Goal: Find specific page/section: Find specific page/section

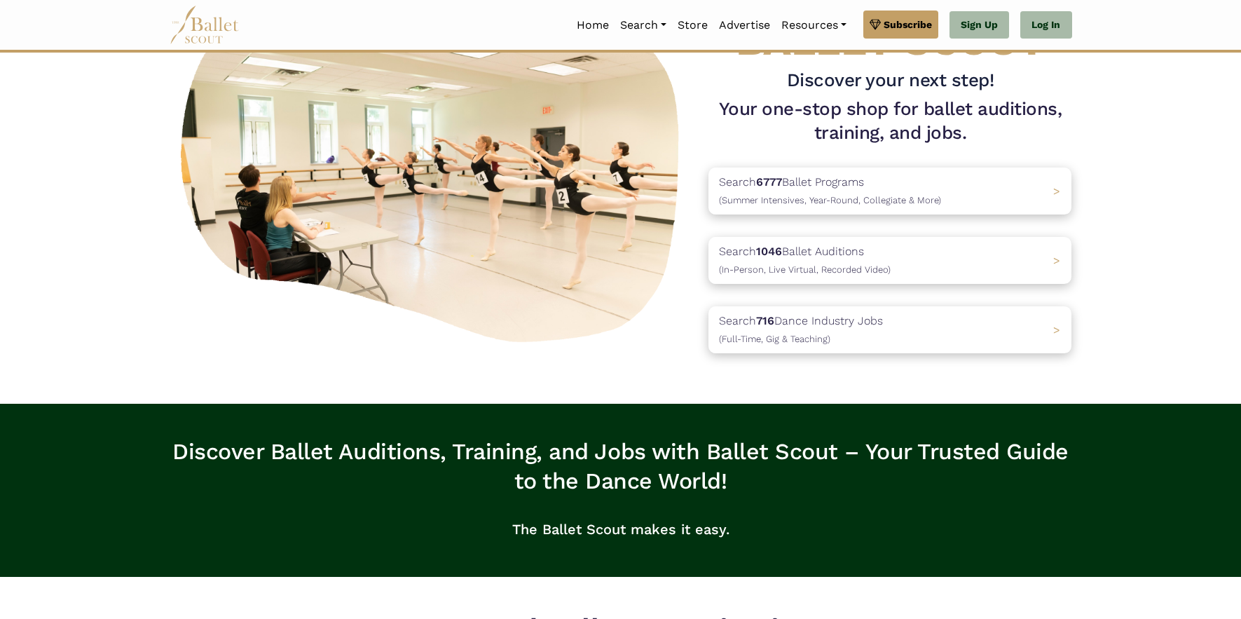
scroll to position [110, 0]
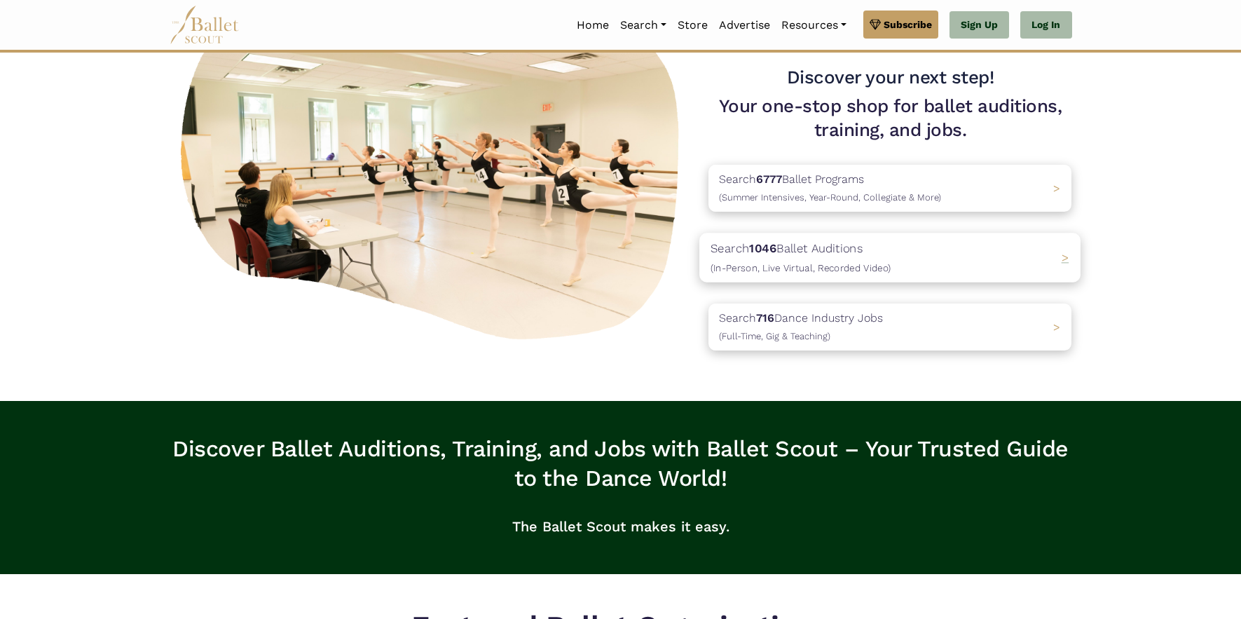
click at [874, 274] on p "Search 1046 Ballet Auditions (In-Person, Live Virtual, Recorded Video)" at bounding box center [801, 258] width 180 height 38
click at [791, 327] on p "Search 716 Dance Industry Jobs (Full-Time, Gig & Teaching)" at bounding box center [797, 327] width 172 height 38
click at [784, 244] on p "Search 1046 Ballet Auditions (In-Person, Live Virtual, Recorded Video)" at bounding box center [801, 258] width 180 height 38
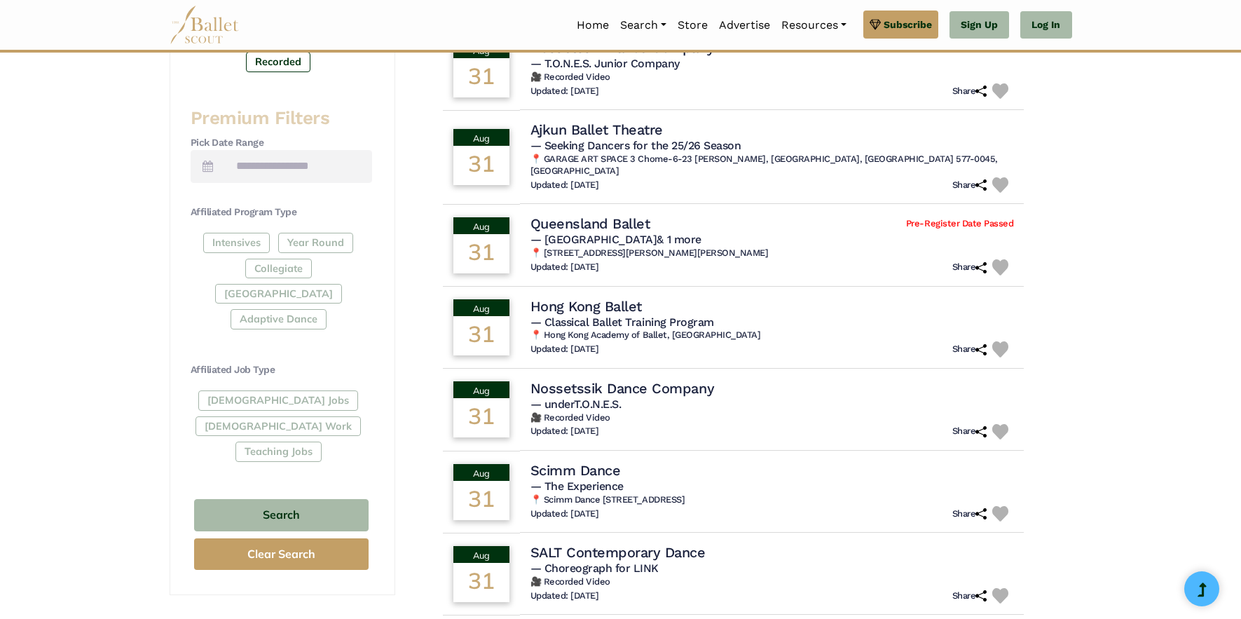
scroll to position [529, 0]
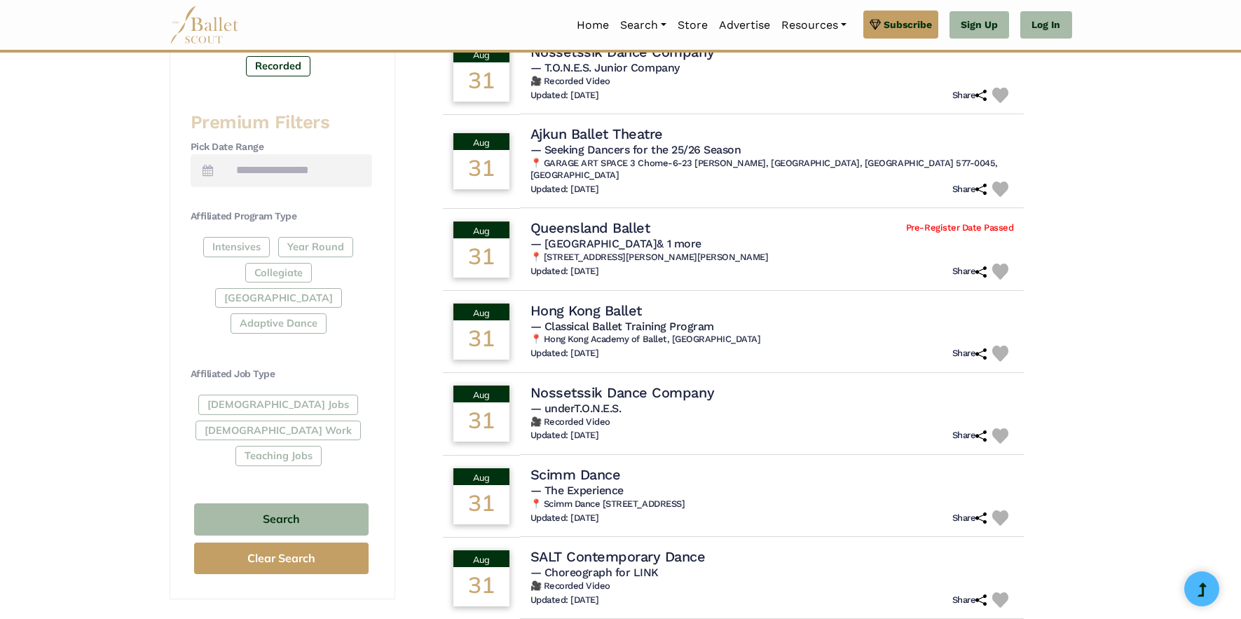
click at [249, 395] on div "Full-Time Jobs Gig Work Teaching Jobs" at bounding box center [282, 433] width 182 height 76
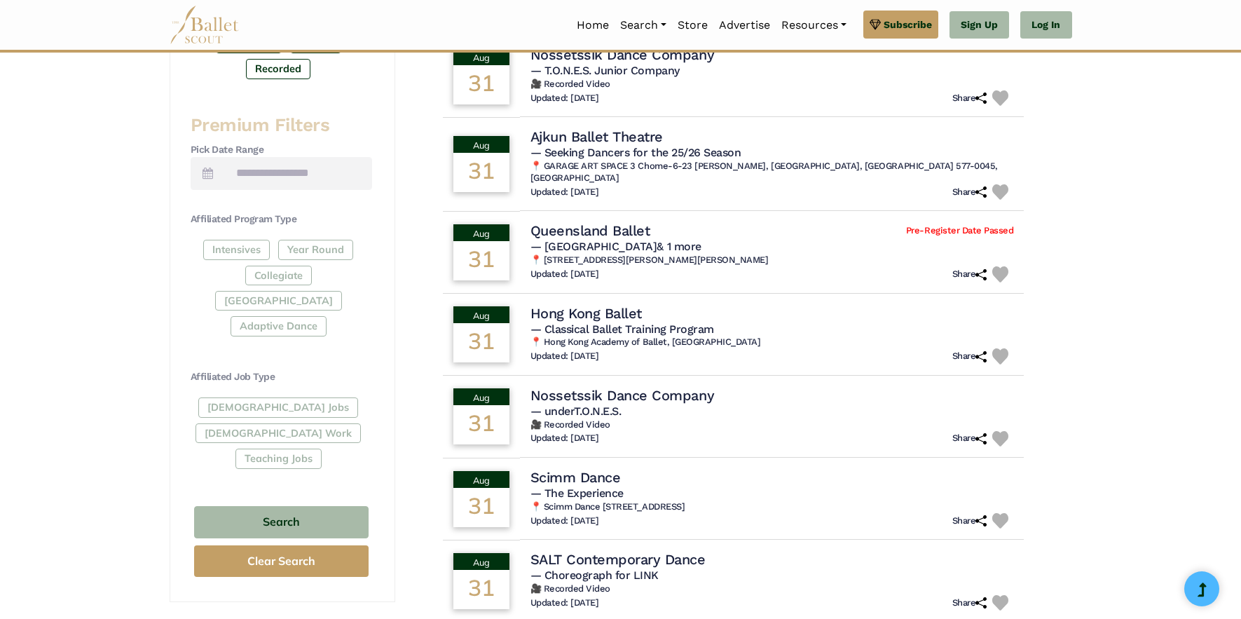
scroll to position [521, 0]
click at [257, 398] on div "Full-Time Jobs Gig Work Teaching Jobs" at bounding box center [282, 436] width 182 height 76
click at [247, 398] on div "Full-Time Jobs Gig Work Teaching Jobs" at bounding box center [282, 436] width 182 height 76
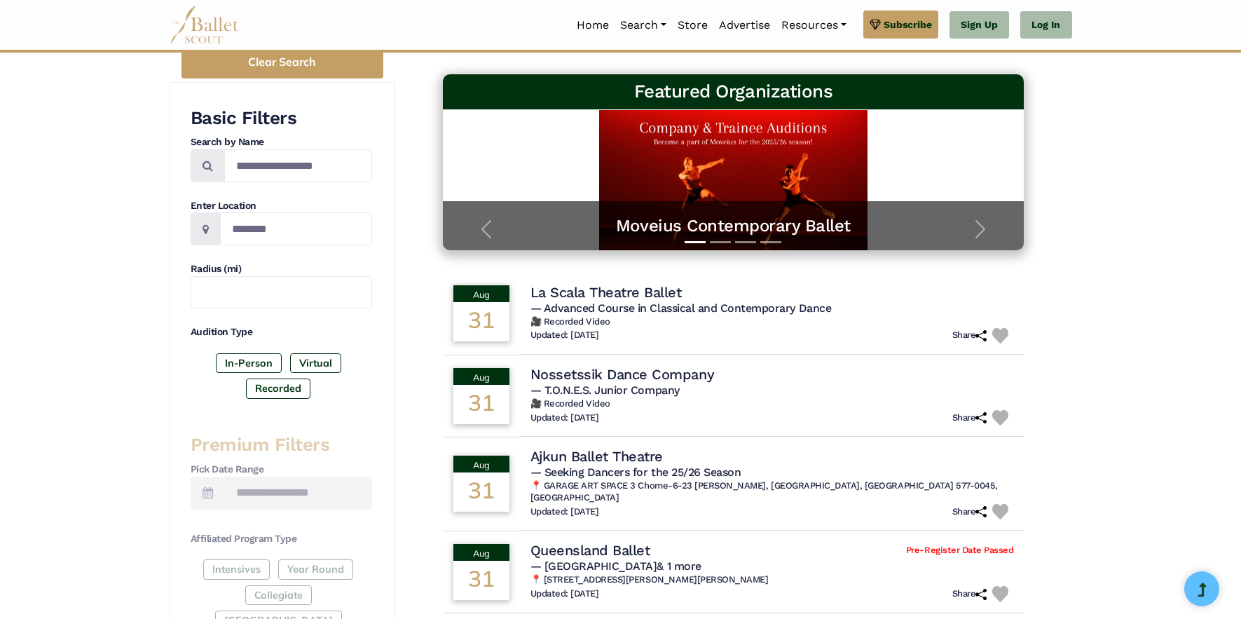
scroll to position [0, 0]
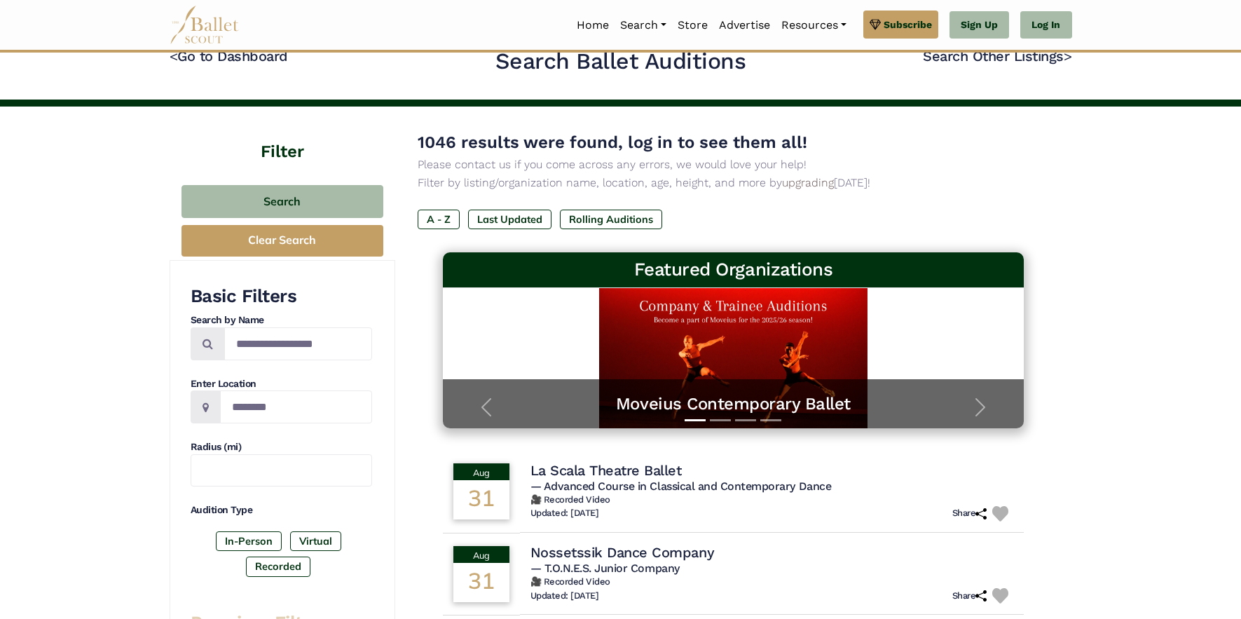
scroll to position [23, 0]
